Goal: Task Accomplishment & Management: Manage account settings

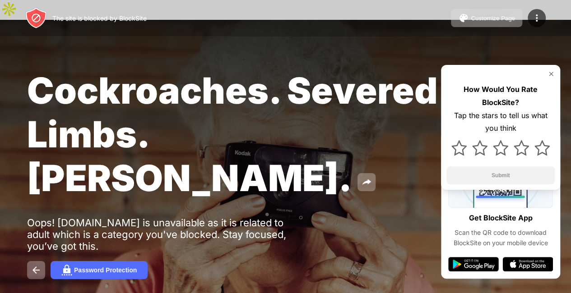
drag, startPoint x: 0, startPoint y: 0, endPoint x: 562, endPoint y: 111, distance: 572.8
click at [562, 111] on div "Cockroaches. Severed Limbs. [PERSON_NAME]. Oops! [DOMAIN_NAME] is unavailable a…" at bounding box center [285, 174] width 571 height 308
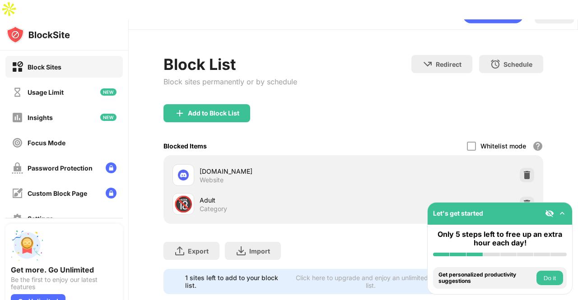
scroll to position [27, 0]
click at [520, 197] on div at bounding box center [527, 204] width 14 height 14
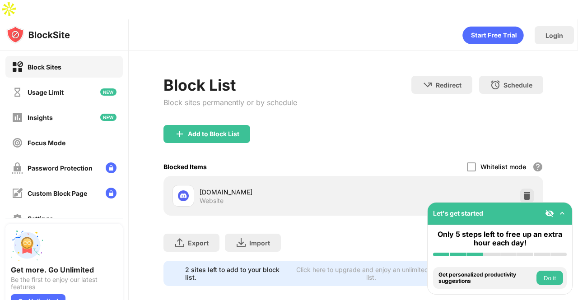
scroll to position [0, 0]
click at [560, 218] on img at bounding box center [561, 213] width 9 height 9
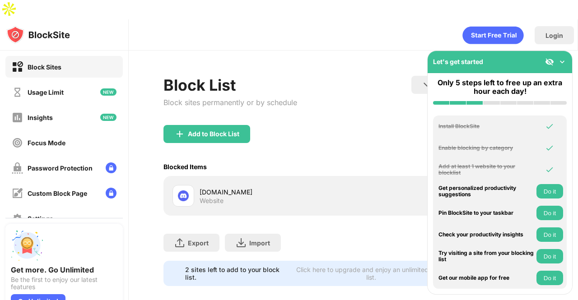
click at [562, 59] on img at bounding box center [561, 61] width 9 height 9
